Goal: Information Seeking & Learning: Learn about a topic

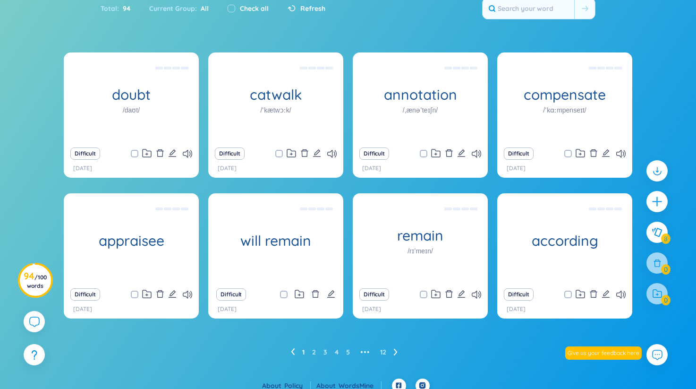
scroll to position [80, 0]
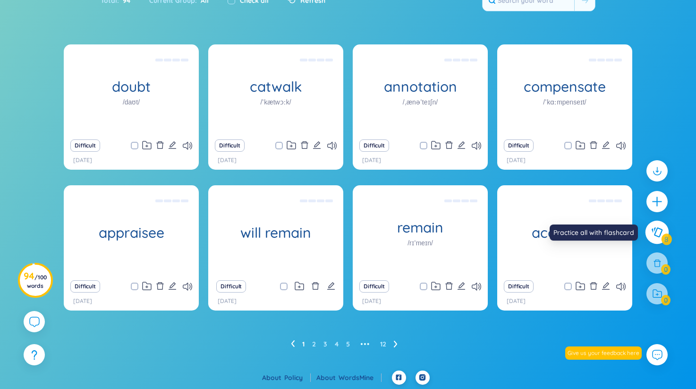
click at [654, 233] on icon at bounding box center [657, 232] width 11 height 10
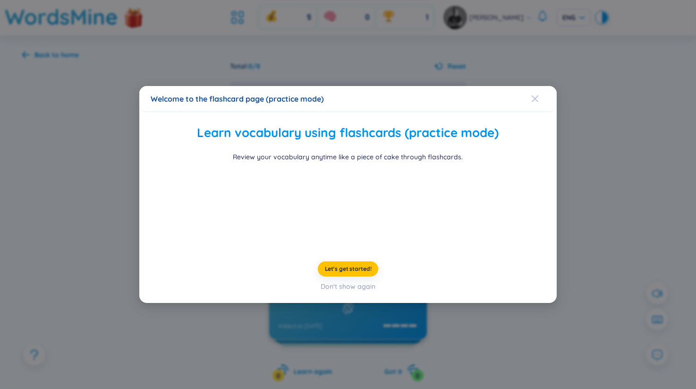
click at [534, 95] on icon "Close" at bounding box center [535, 98] width 7 height 7
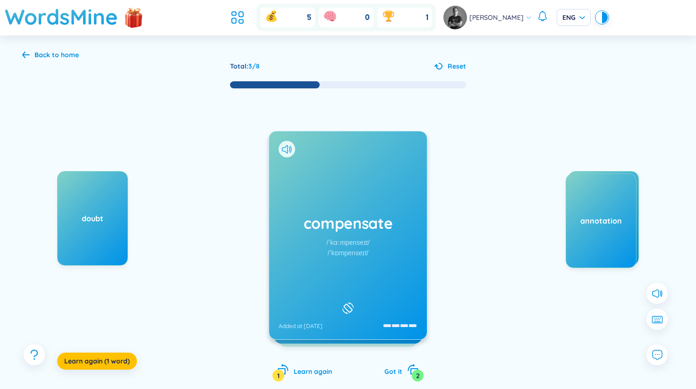
click at [353, 196] on div "compensate /ˈkɑːmpenseɪt/ /ˈkɒmpenseɪt/ Added at 1/10/2025" at bounding box center [348, 235] width 158 height 208
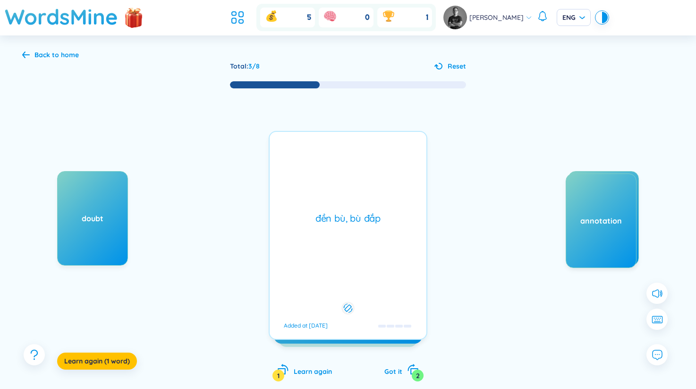
click at [353, 196] on div "đền bù, bù đắp Added at 1/10/2025" at bounding box center [348, 235] width 159 height 209
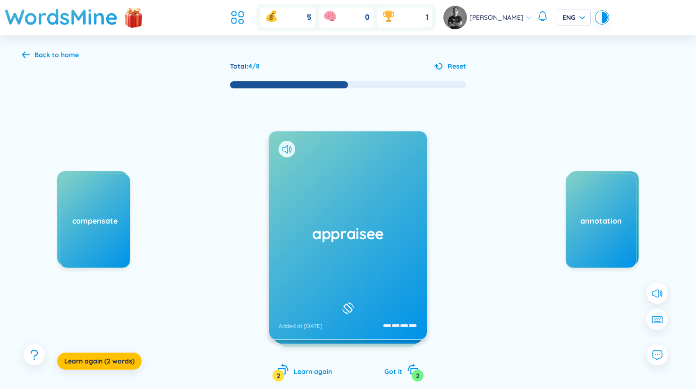
click at [332, 215] on div "appraisee Added at 18/9/2025" at bounding box center [348, 235] width 158 height 208
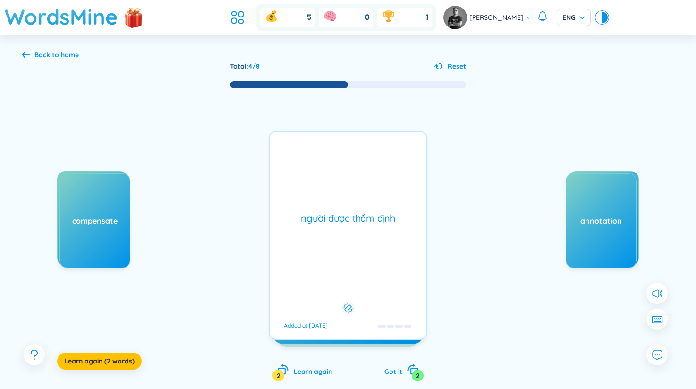
click at [332, 215] on div "người được thẩm định" at bounding box center [347, 218] width 147 height 13
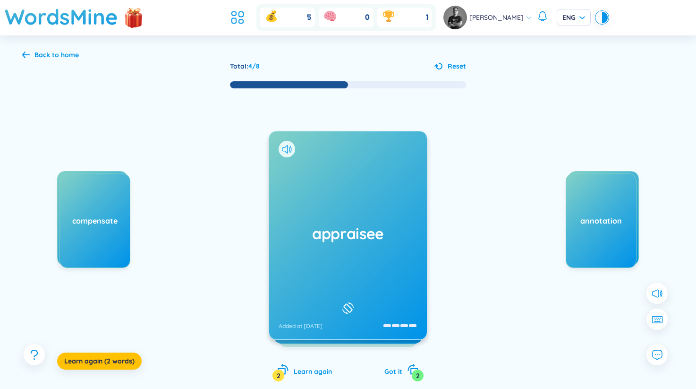
drag, startPoint x: 332, startPoint y: 215, endPoint x: 114, endPoint y: 227, distance: 218.4
click at [114, 227] on div "doubt compensate Learn again (2 words) appraisee Added at 18/9/2025 người được …" at bounding box center [348, 244] width 652 height 311
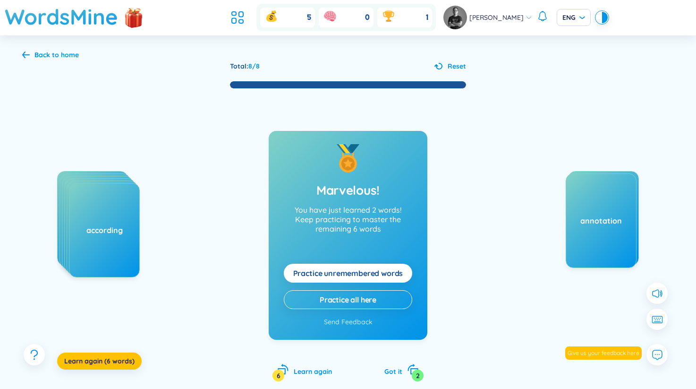
click at [46, 58] on div "Back to home" at bounding box center [56, 55] width 44 height 10
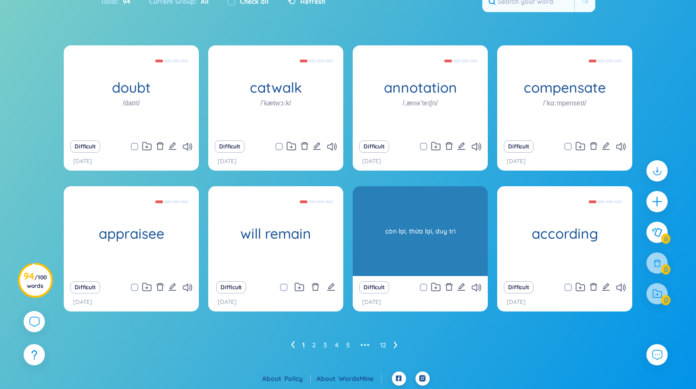
scroll to position [60, 0]
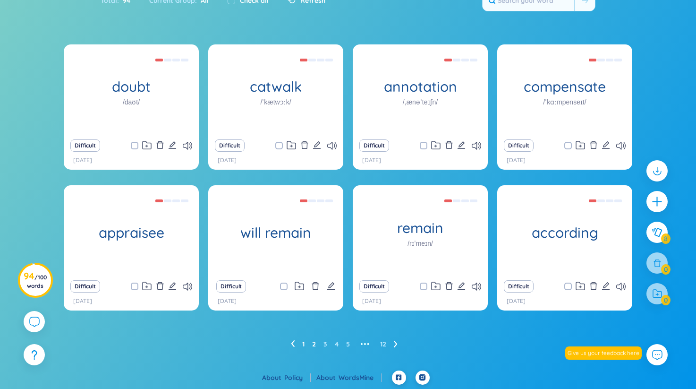
click at [313, 343] on link "2" at bounding box center [314, 344] width 4 height 14
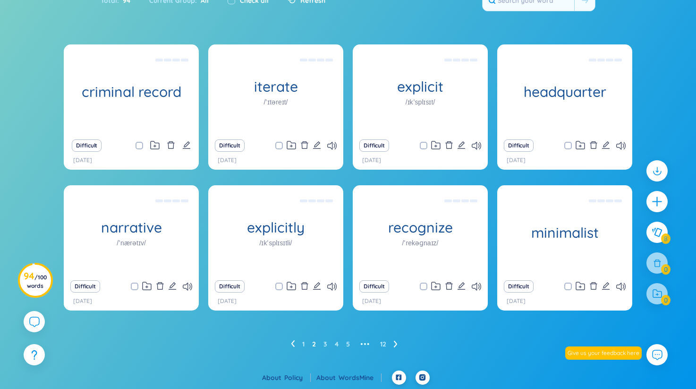
click at [301, 345] on ul "1 2 3 4 5 ••• 12" at bounding box center [348, 343] width 114 height 15
click at [303, 341] on link "1" at bounding box center [303, 344] width 2 height 14
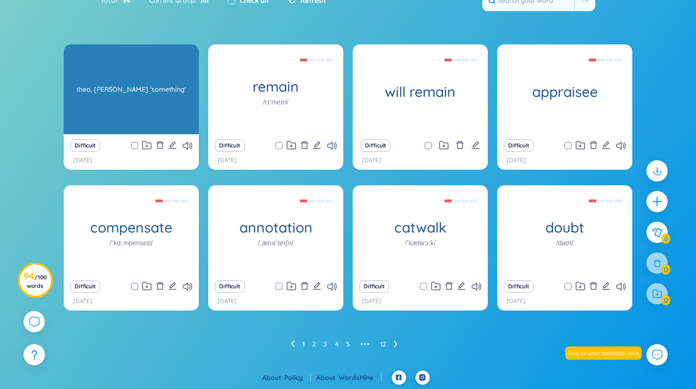
click at [155, 92] on div "theo, [PERSON_NAME] 'something'" at bounding box center [131, 89] width 126 height 85
click at [115, 72] on div "according" at bounding box center [131, 89] width 135 height 90
click at [102, 114] on div "theo, [PERSON_NAME] 'something'" at bounding box center [131, 89] width 126 height 85
click at [123, 66] on div "according" at bounding box center [131, 89] width 135 height 90
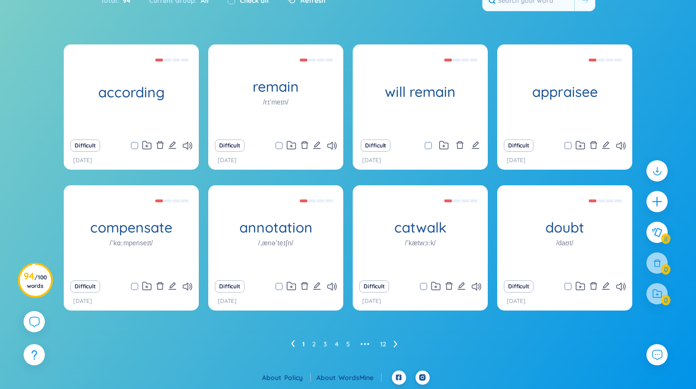
drag, startPoint x: 338, startPoint y: 356, endPoint x: 325, endPoint y: 354, distance: 12.9
click at [337, 356] on div "according theo, theo 'something' Difficult 10/10/2025 remain /rɪˈmeɪn/ còn lại,…" at bounding box center [348, 207] width 696 height 326
click at [323, 352] on div "according theo, theo 'something' Difficult 10/10/2025 remain /rɪˈmeɪn/ còn lại,…" at bounding box center [348, 207] width 696 height 326
click at [310, 346] on ul "1 2 3 4 5 ••• 12" at bounding box center [348, 343] width 114 height 15
click at [317, 343] on ul "1 2 3 4 5 ••• 12" at bounding box center [348, 343] width 114 height 15
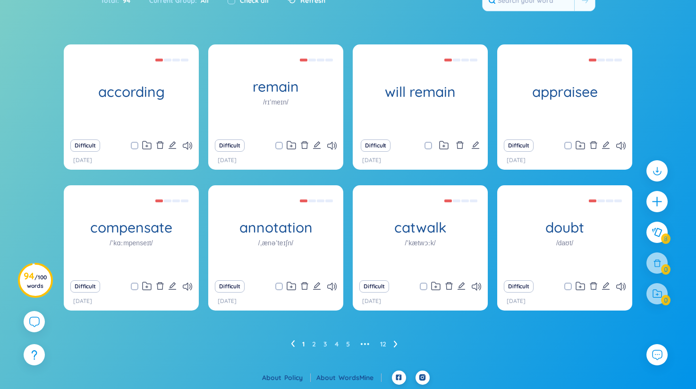
click at [311, 345] on ul "1 2 3 4 5 ••• 12" at bounding box center [348, 343] width 114 height 15
click at [314, 344] on link "2" at bounding box center [314, 344] width 4 height 14
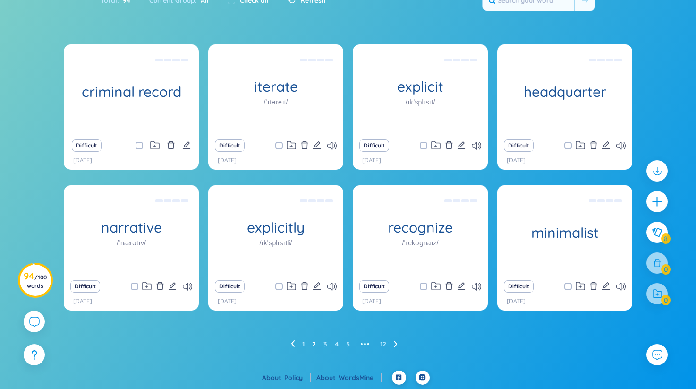
click at [301, 343] on ul "1 2 3 4 5 ••• 12" at bounding box center [348, 343] width 114 height 15
click at [305, 343] on ul "1 2 3 4 5 ••• 12" at bounding box center [348, 343] width 114 height 15
click at [298, 342] on ul "1 2 3 4 5 ••• 12" at bounding box center [348, 343] width 114 height 15
click at [303, 342] on link "1" at bounding box center [303, 344] width 2 height 14
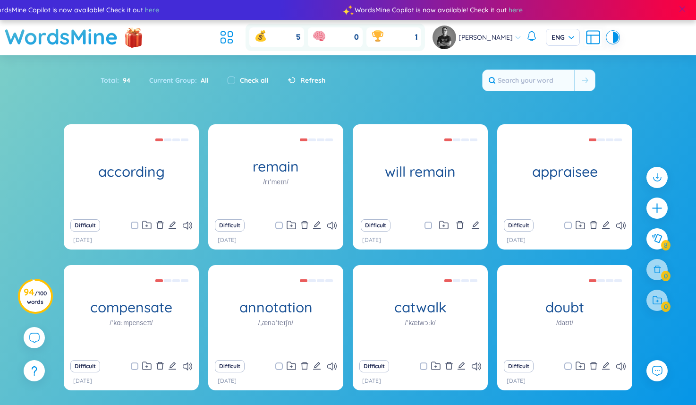
click at [682, 5] on span at bounding box center [682, 9] width 8 height 8
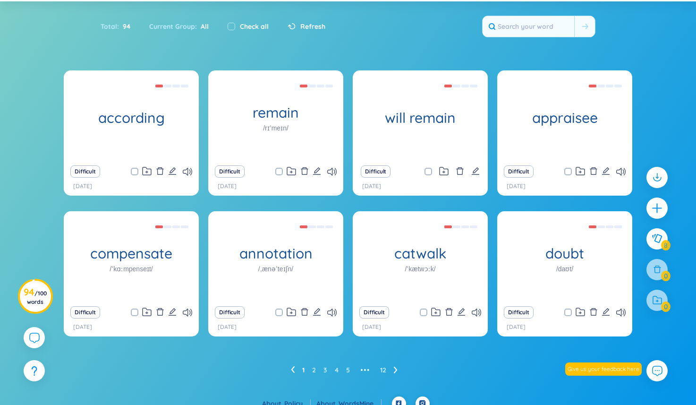
scroll to position [36, 0]
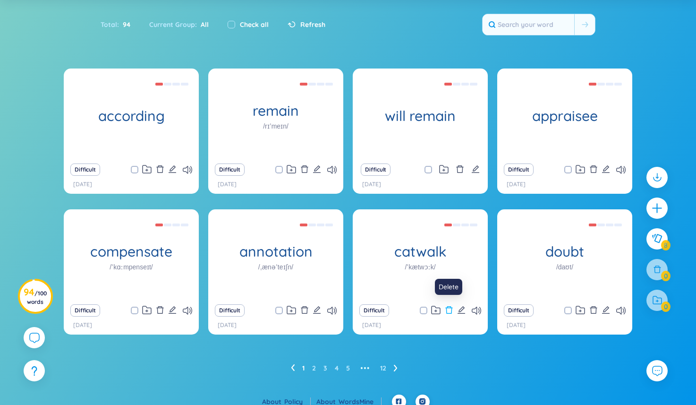
click at [450, 310] on icon "delete" at bounding box center [449, 309] width 8 height 8
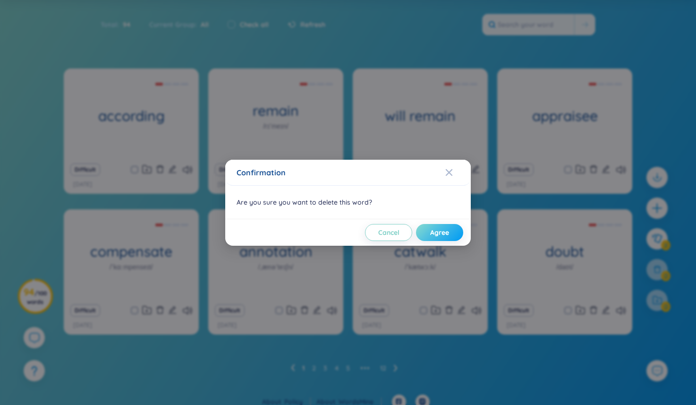
click at [448, 226] on button "Agree" at bounding box center [439, 232] width 47 height 17
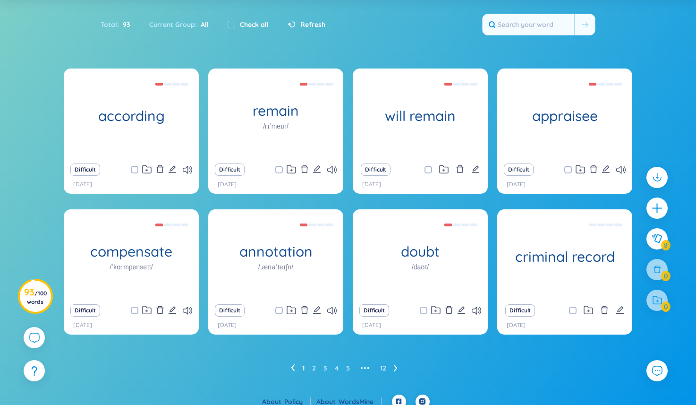
click at [316, 368] on ul "1 2 3 4 5 ••• 12" at bounding box center [348, 367] width 114 height 15
click at [313, 368] on link "2" at bounding box center [314, 368] width 4 height 14
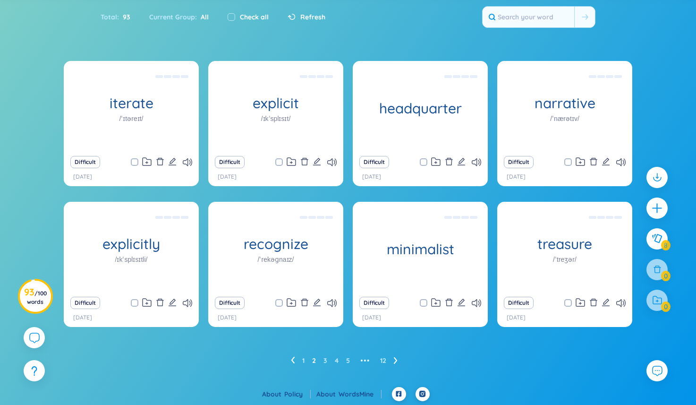
scroll to position [44, 0]
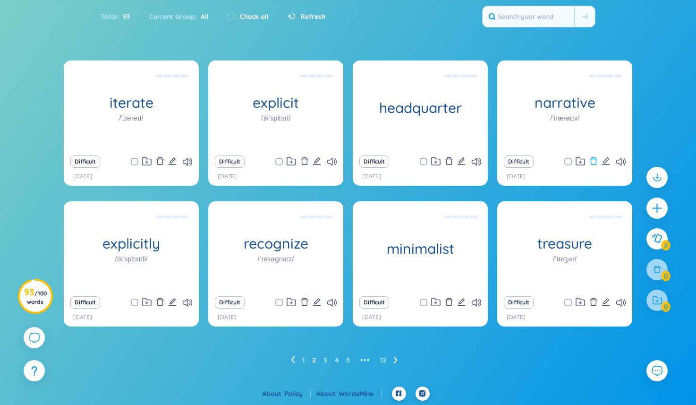
click at [595, 160] on icon "delete" at bounding box center [593, 161] width 8 height 8
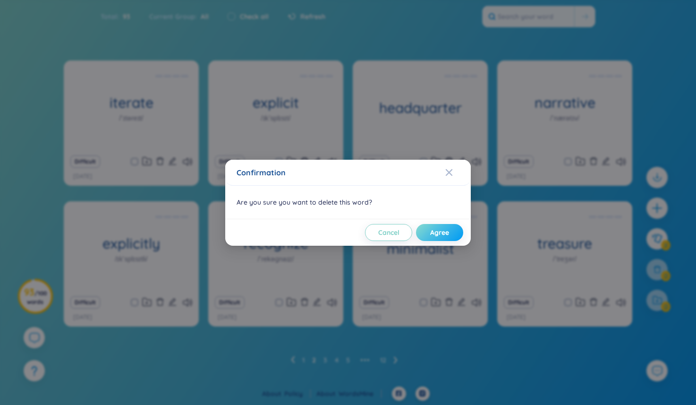
click at [436, 229] on span "Agree" at bounding box center [439, 232] width 19 height 9
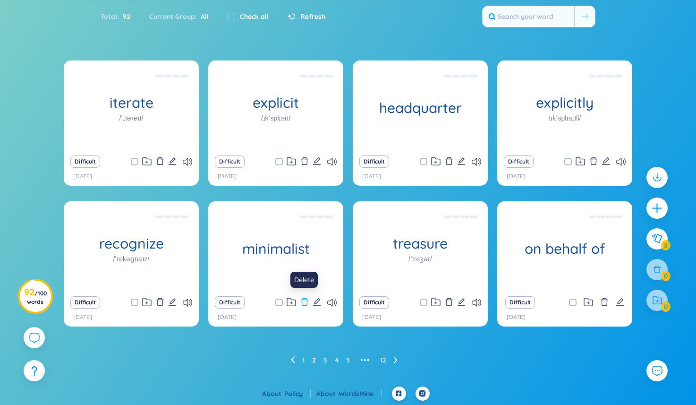
click at [302, 302] on icon "delete" at bounding box center [304, 301] width 8 height 8
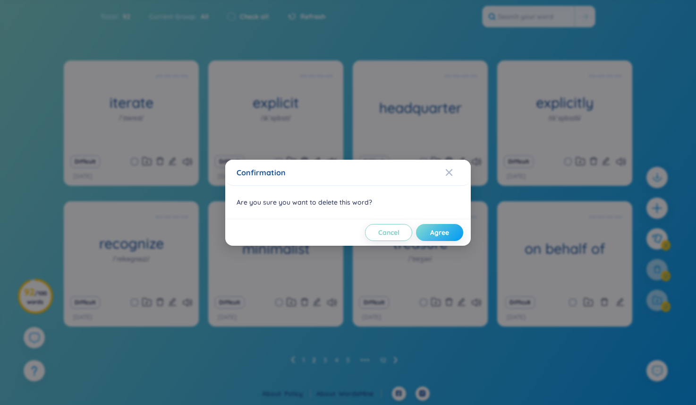
click at [446, 235] on span "Agree" at bounding box center [439, 232] width 19 height 9
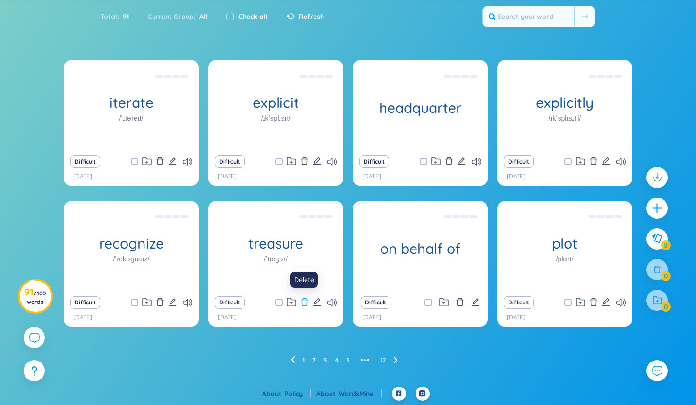
click at [303, 301] on icon "delete" at bounding box center [304, 301] width 8 height 8
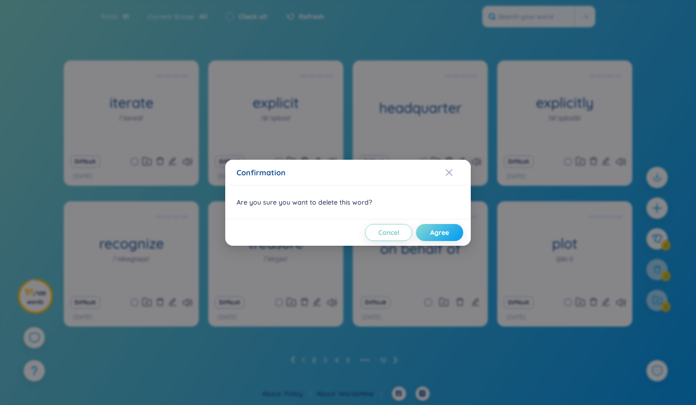
click at [432, 234] on span "Agree" at bounding box center [439, 232] width 19 height 9
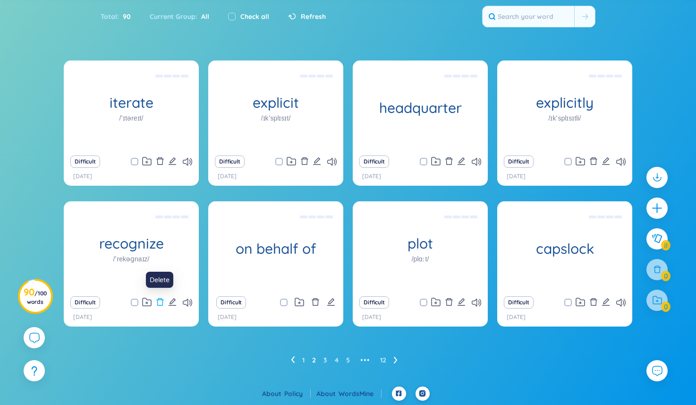
click at [159, 303] on icon "delete" at bounding box center [160, 301] width 8 height 8
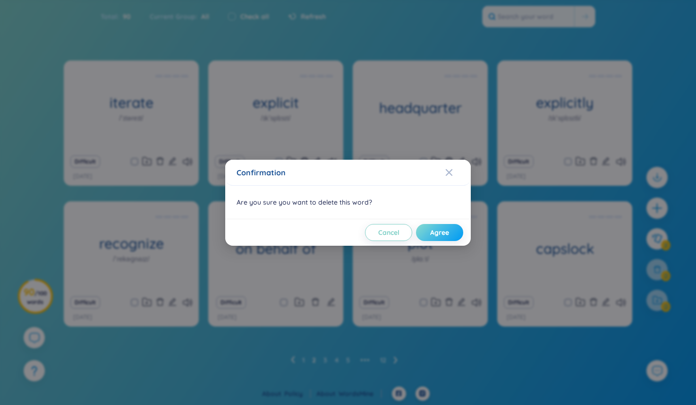
click at [456, 232] on button "Agree" at bounding box center [439, 232] width 47 height 17
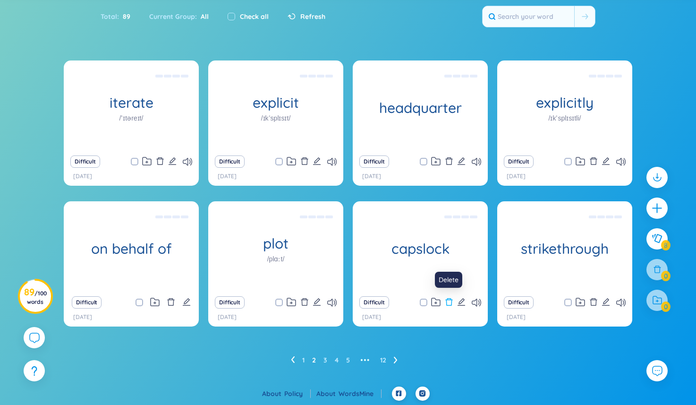
click at [450, 301] on icon "delete" at bounding box center [449, 301] width 8 height 8
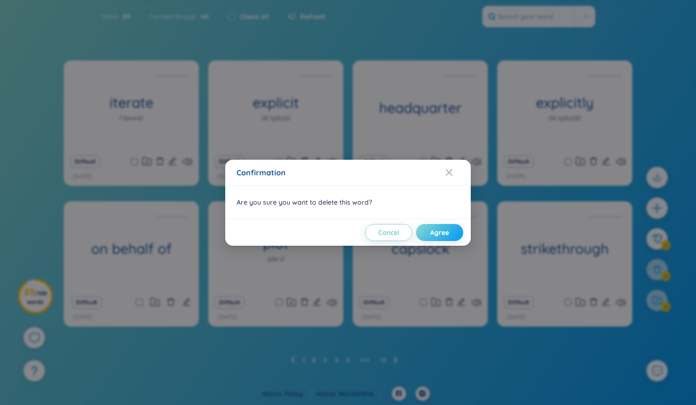
click at [441, 231] on span "Agree" at bounding box center [439, 232] width 19 height 9
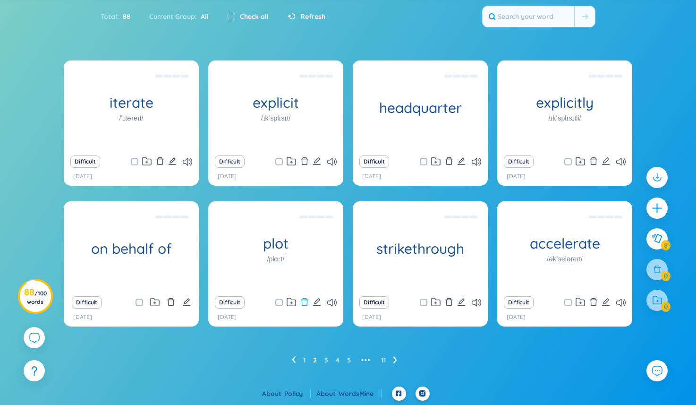
click at [302, 304] on icon "delete" at bounding box center [304, 302] width 7 height 8
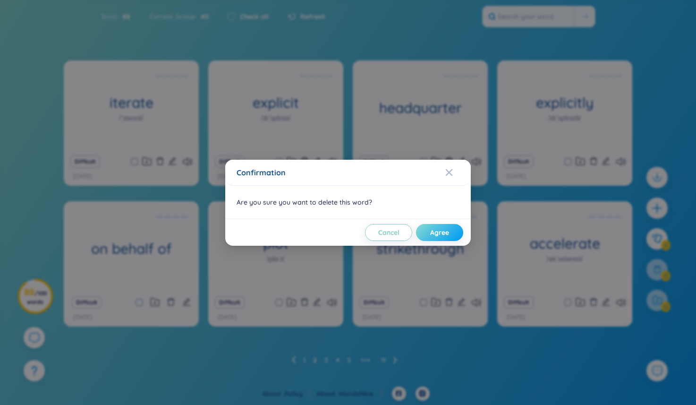
click at [438, 233] on span "Agree" at bounding box center [439, 232] width 19 height 9
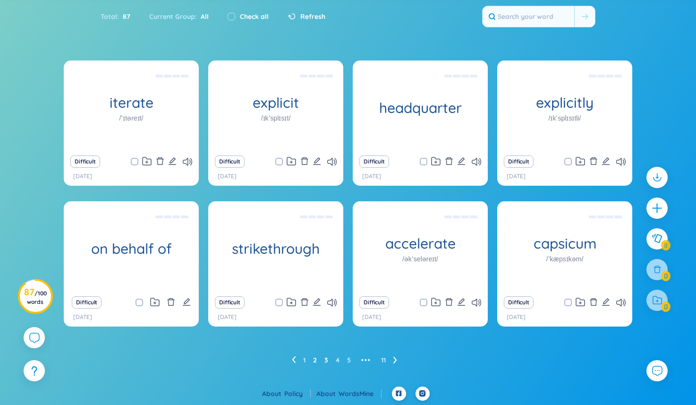
click at [326, 359] on link "3" at bounding box center [326, 360] width 4 height 14
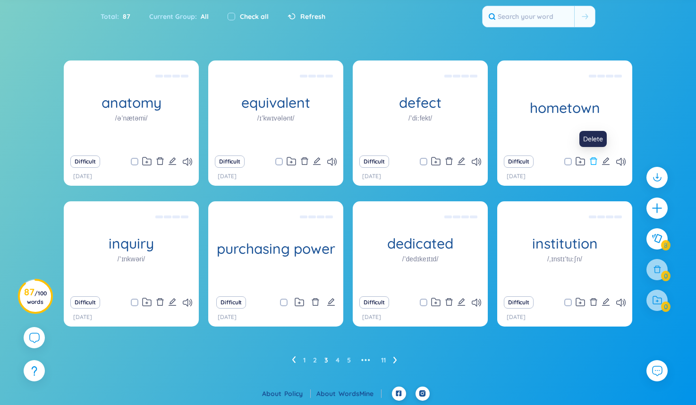
click at [592, 160] on icon "delete" at bounding box center [593, 161] width 8 height 8
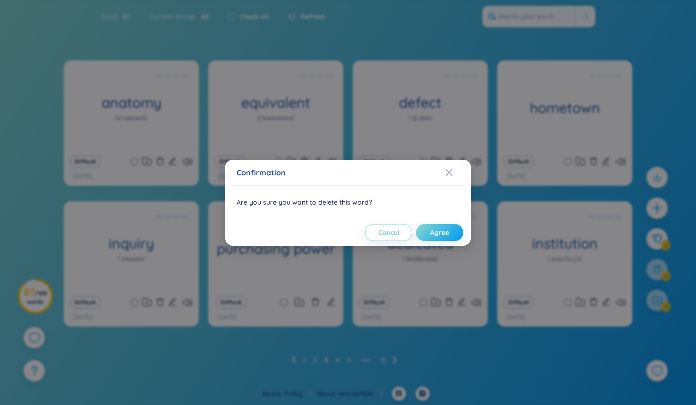
click at [435, 236] on span "Agree" at bounding box center [439, 232] width 19 height 9
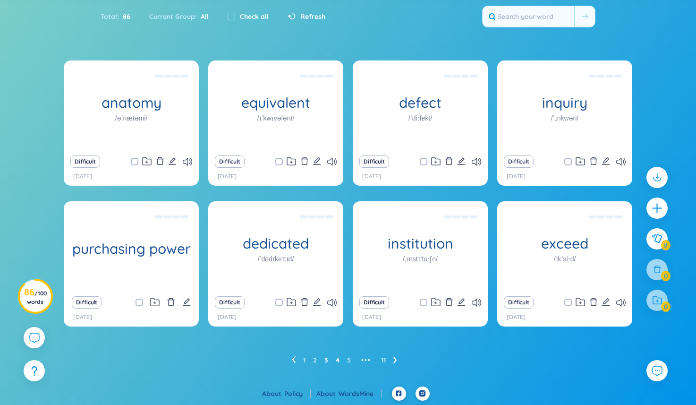
click at [339, 359] on link "4" at bounding box center [338, 360] width 4 height 14
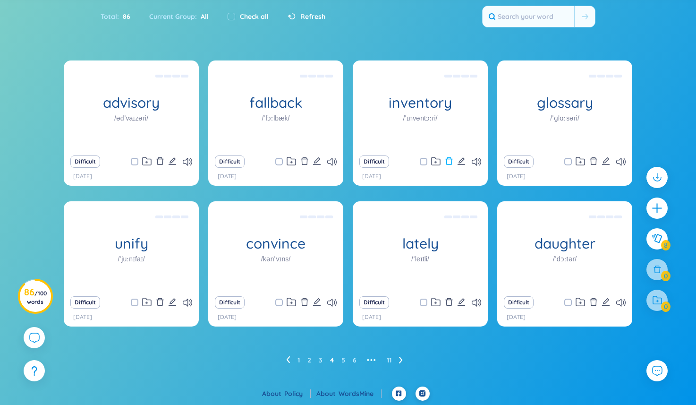
click at [450, 158] on icon "delete" at bounding box center [448, 161] width 7 height 8
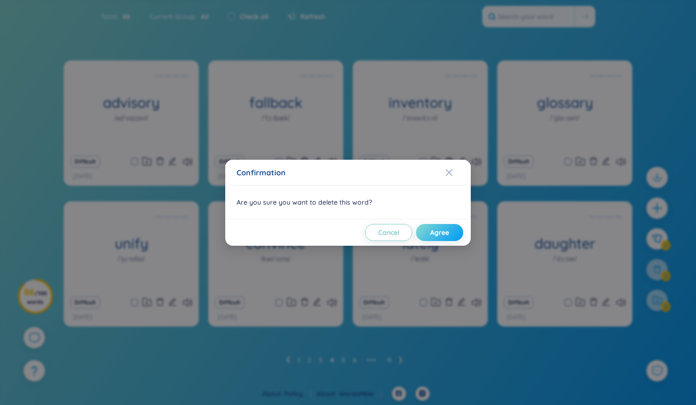
click at [456, 234] on button "Agree" at bounding box center [439, 232] width 47 height 17
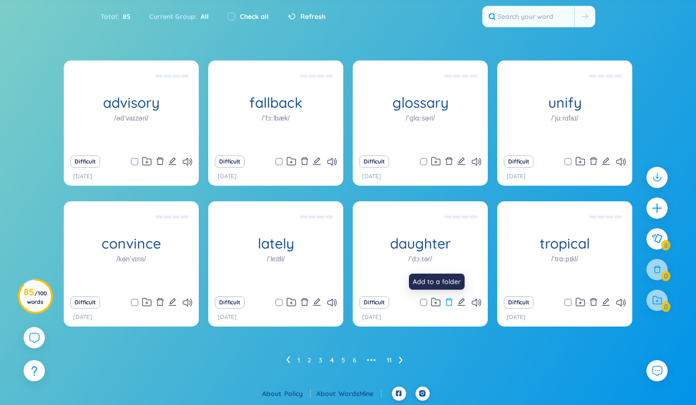
click at [449, 303] on icon "delete" at bounding box center [449, 301] width 8 height 8
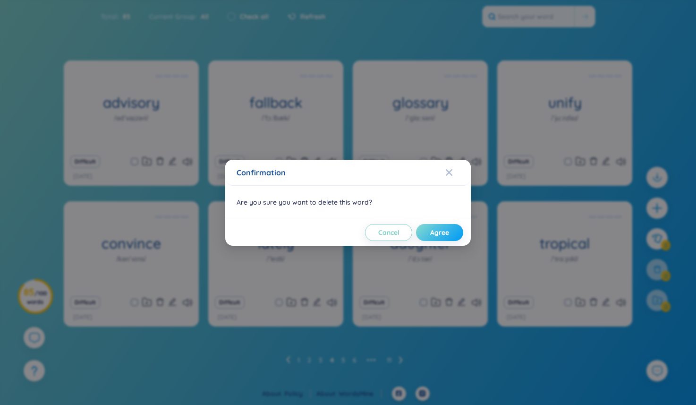
click at [445, 233] on span "Agree" at bounding box center [439, 232] width 19 height 9
